Goal: Information Seeking & Learning: Learn about a topic

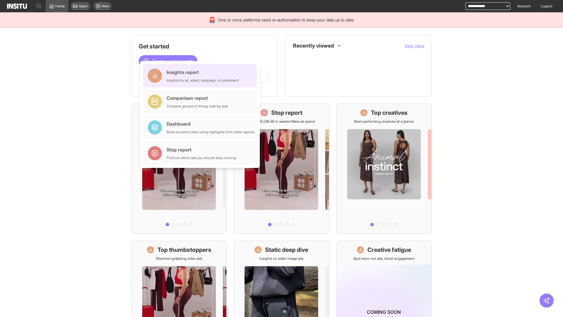
click at [202, 76] on div "Insights report Insights by ad, adset, campaign, or placement" at bounding box center [203, 76] width 72 height 14
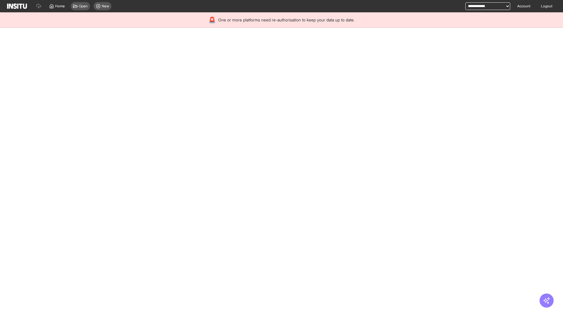
select select "**"
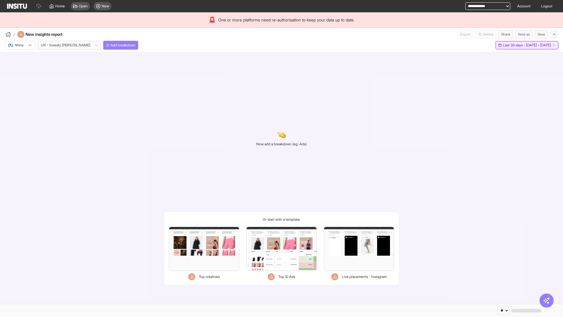
click at [513, 45] on span "Last 30 days - [DATE] - [DATE]" at bounding box center [527, 45] width 48 height 5
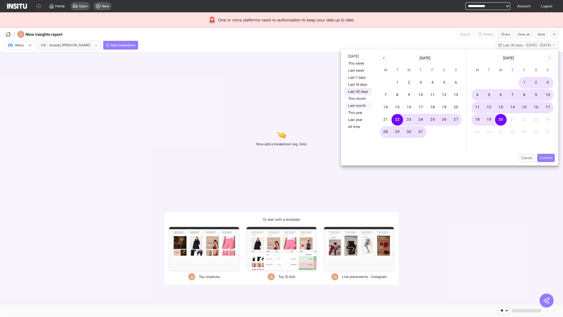
click at [358, 106] on button "Last month" at bounding box center [358, 105] width 27 height 7
